Goal: Find specific page/section: Find specific page/section

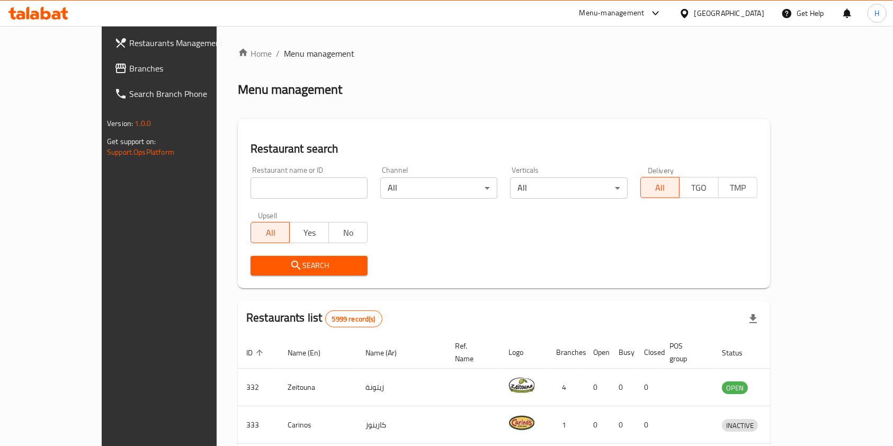
click at [297, 191] on input "search" at bounding box center [309, 187] width 117 height 21
type input "the salad bar"
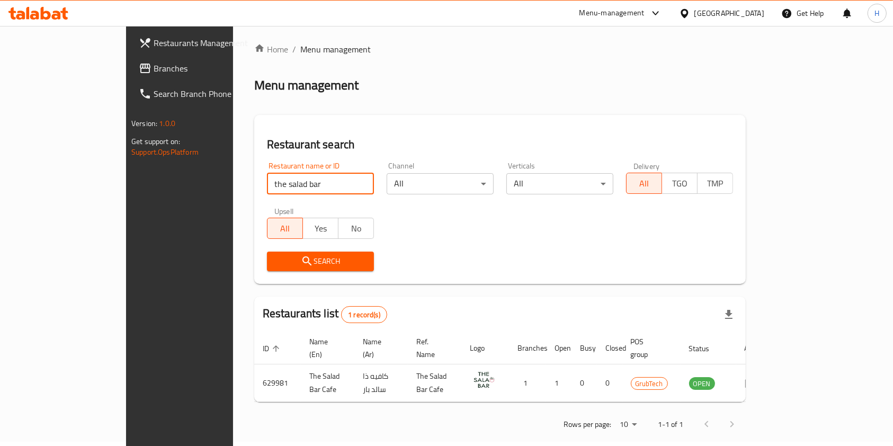
scroll to position [5, 0]
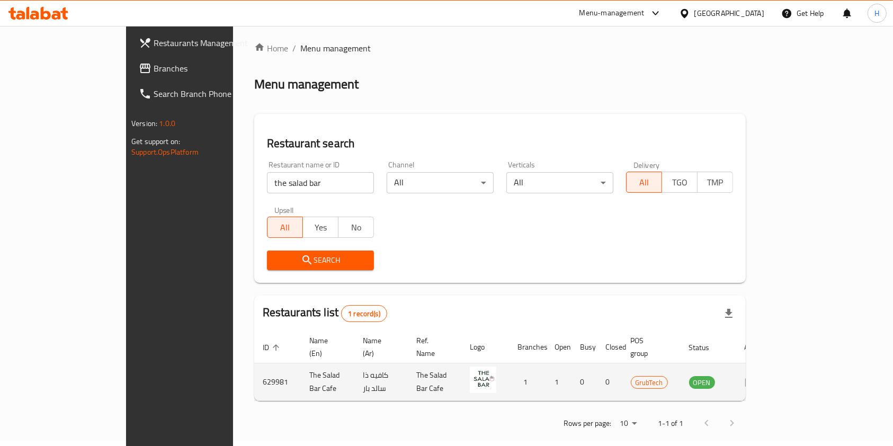
click at [758, 376] on icon "enhanced table" at bounding box center [751, 382] width 13 height 13
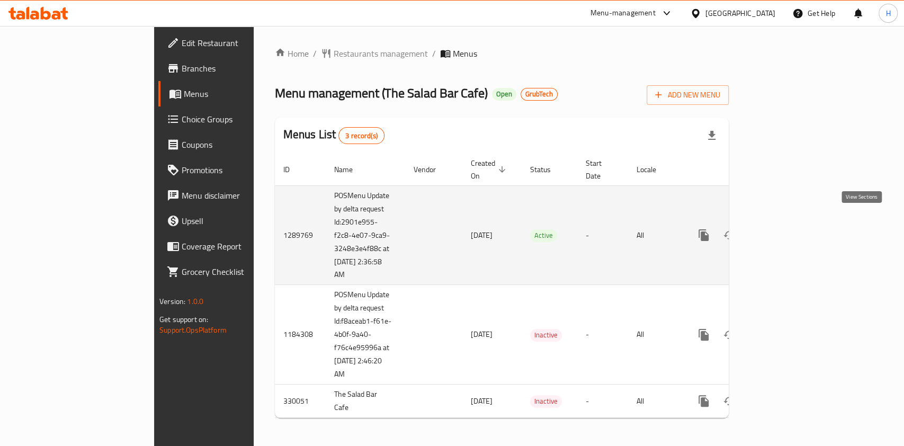
click at [793, 229] on link "enhanced table" at bounding box center [780, 235] width 25 height 25
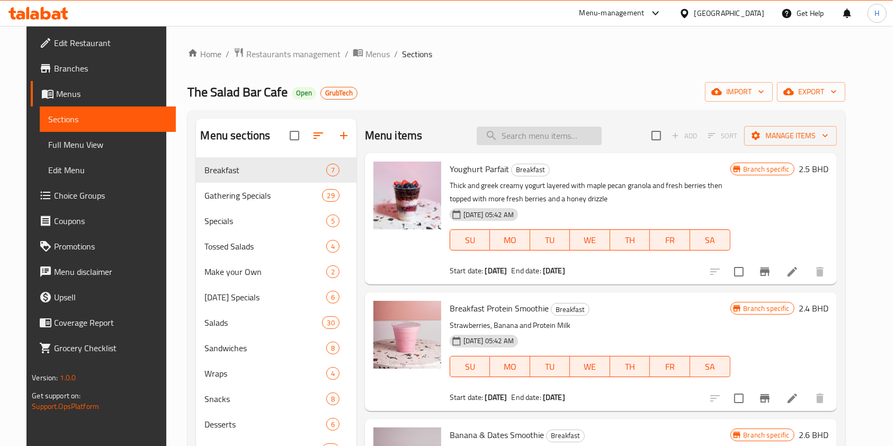
click at [543, 128] on input "search" at bounding box center [539, 136] width 125 height 19
click at [58, 7] on icon at bounding box center [38, 13] width 60 height 13
